Goal: Information Seeking & Learning: Learn about a topic

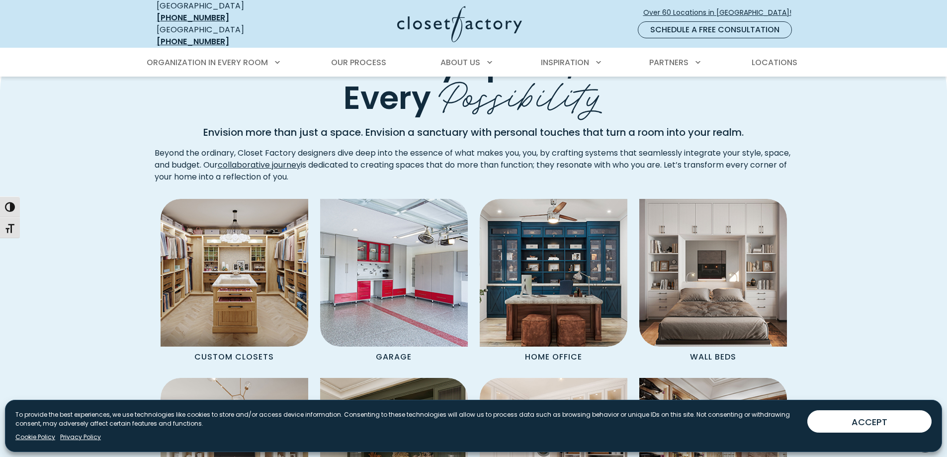
scroll to position [746, 0]
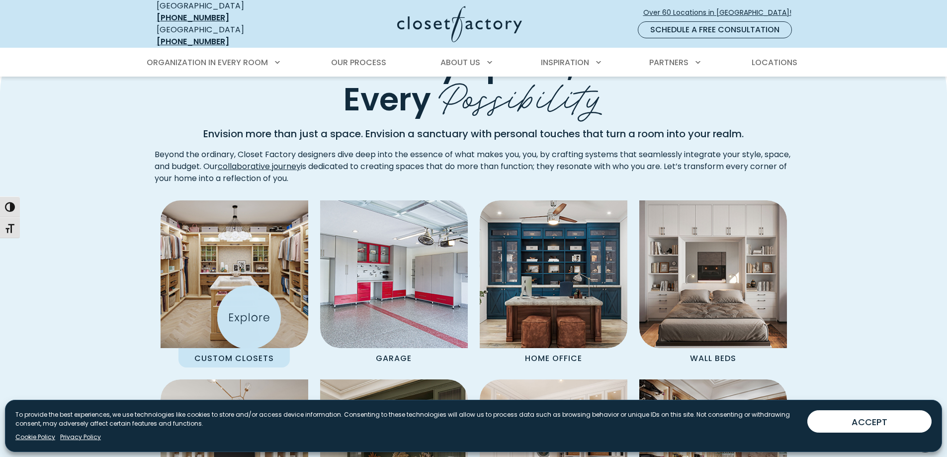
click at [249, 317] on img "Spaces Grid" at bounding box center [234, 274] width 163 height 163
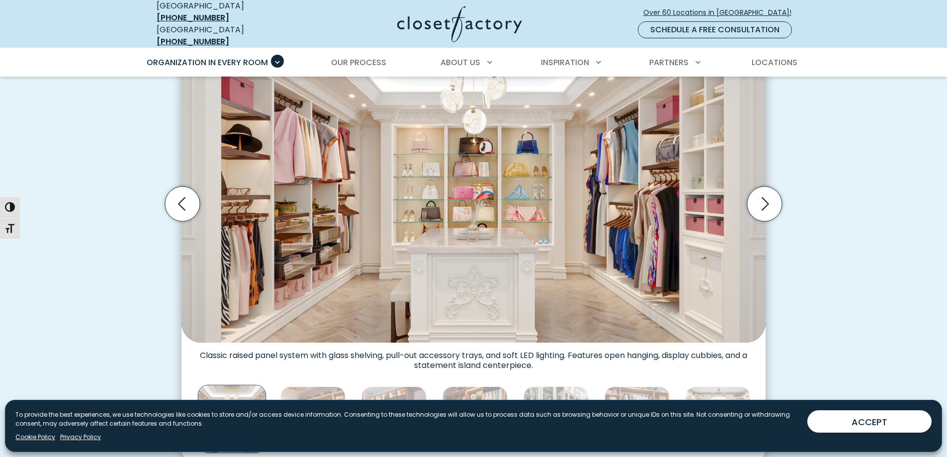
scroll to position [347, 0]
click at [760, 201] on icon "Next slide" at bounding box center [764, 204] width 35 height 35
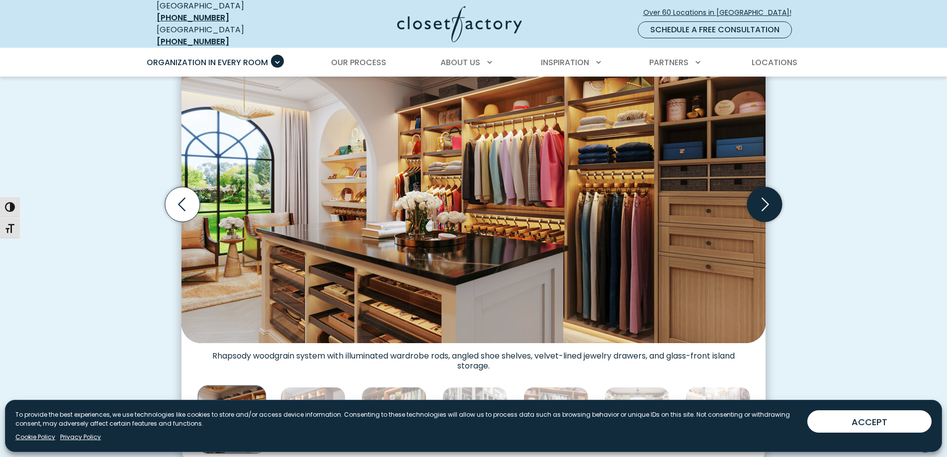
click at [760, 201] on icon "Next slide" at bounding box center [764, 204] width 35 height 35
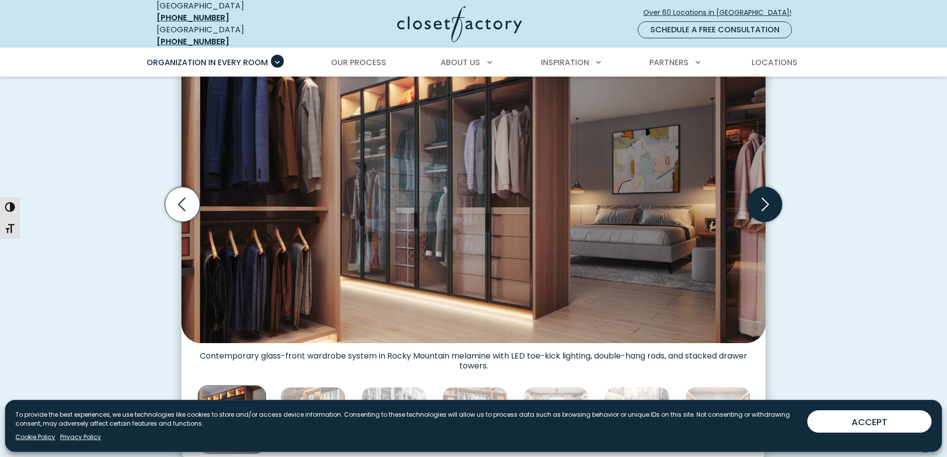
click at [760, 201] on icon "Next slide" at bounding box center [764, 204] width 35 height 35
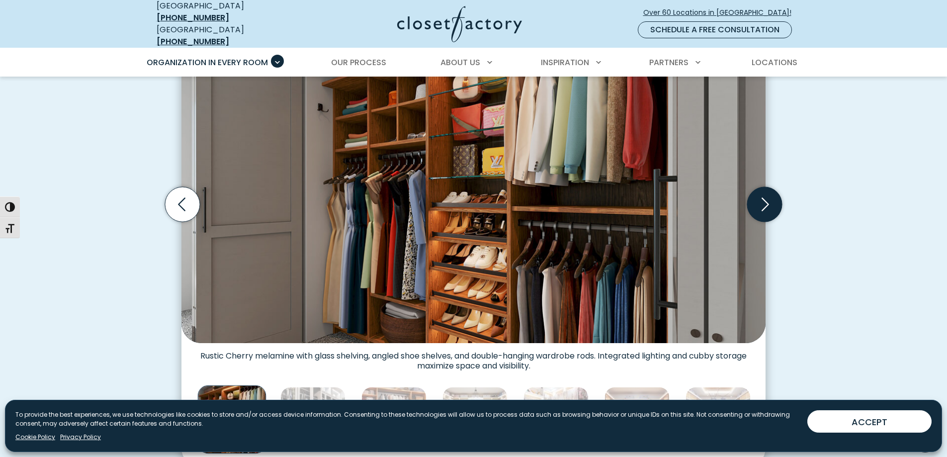
click at [760, 201] on icon "Next slide" at bounding box center [764, 204] width 35 height 35
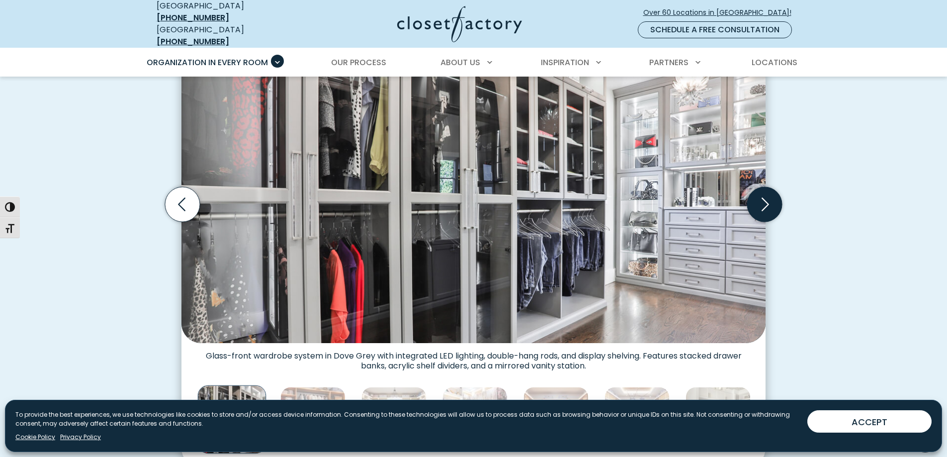
click at [760, 201] on icon "Next slide" at bounding box center [764, 204] width 35 height 35
